Goal: Task Accomplishment & Management: Use online tool/utility

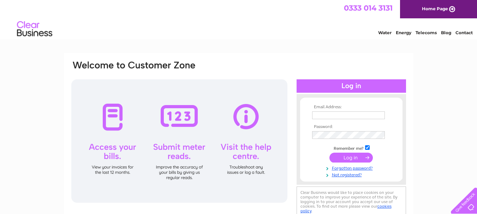
type input "constitutional@hotmail.co.uk"
click at [354, 155] on input "submit" at bounding box center [350, 158] width 43 height 10
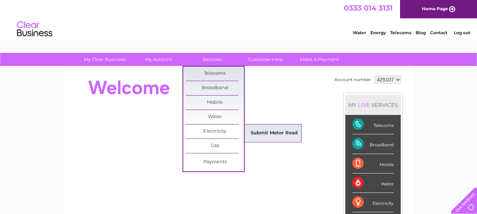
click at [250, 132] on link "Submit Meter Read" at bounding box center [274, 133] width 58 height 14
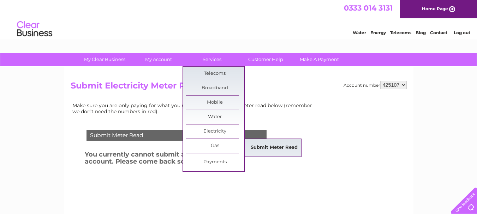
click at [248, 148] on link "Submit Meter Read" at bounding box center [274, 148] width 58 height 14
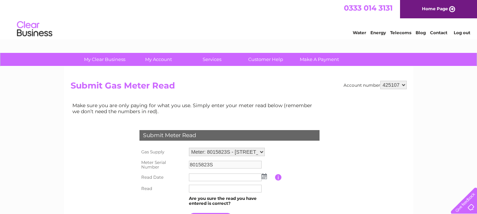
scroll to position [35, 0]
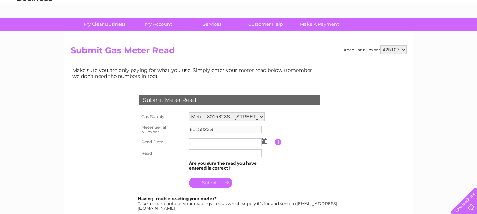
click at [264, 144] on img at bounding box center [263, 141] width 5 height 6
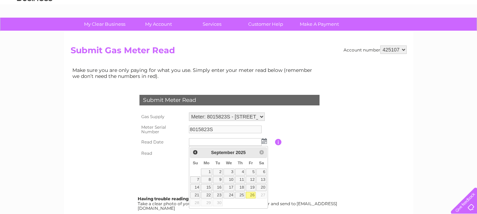
click at [252, 195] on link "26" at bounding box center [251, 195] width 10 height 7
type input "[DATE]"
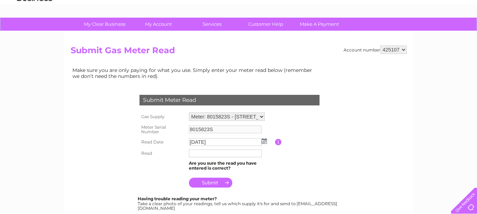
click at [220, 158] on td at bounding box center [231, 153] width 88 height 11
click at [219, 155] on input "text" at bounding box center [225, 154] width 73 height 8
type input "5961"
click at [217, 184] on input "submit" at bounding box center [210, 184] width 43 height 10
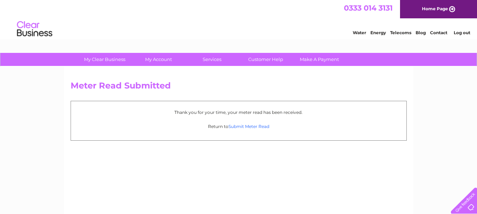
click at [230, 128] on link "Submit Meter Read" at bounding box center [248, 126] width 41 height 5
